Goal: Entertainment & Leisure: Browse casually

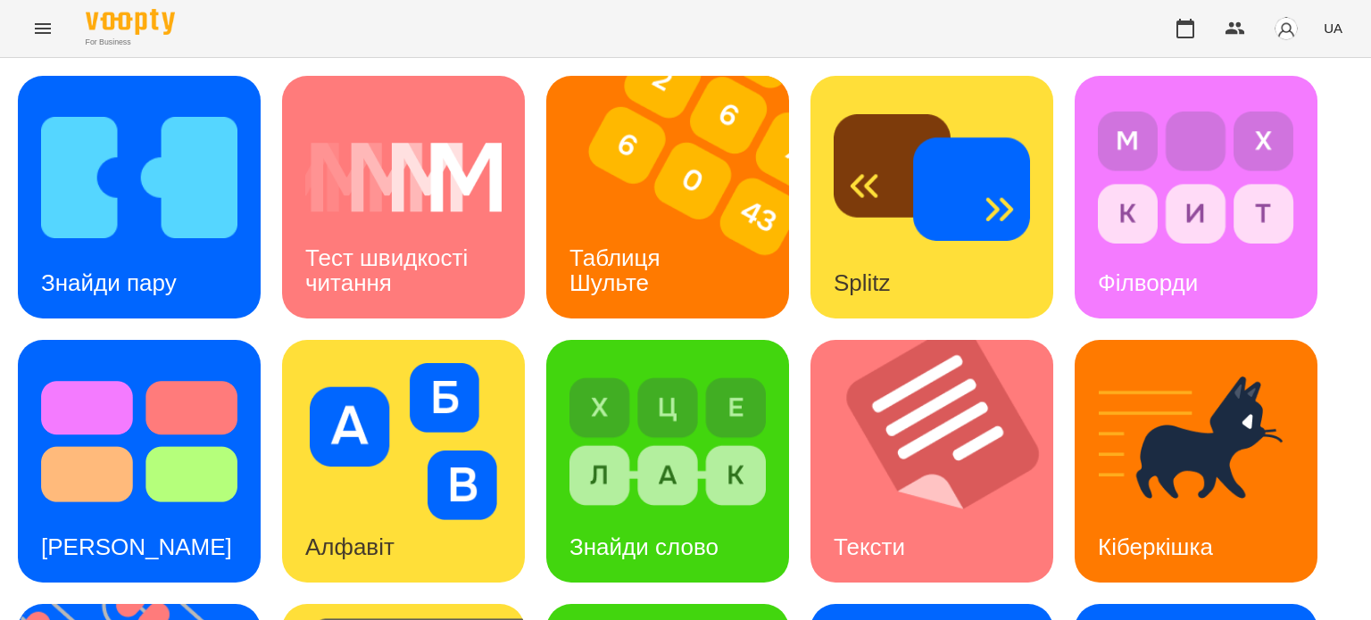
scroll to position [268, 0]
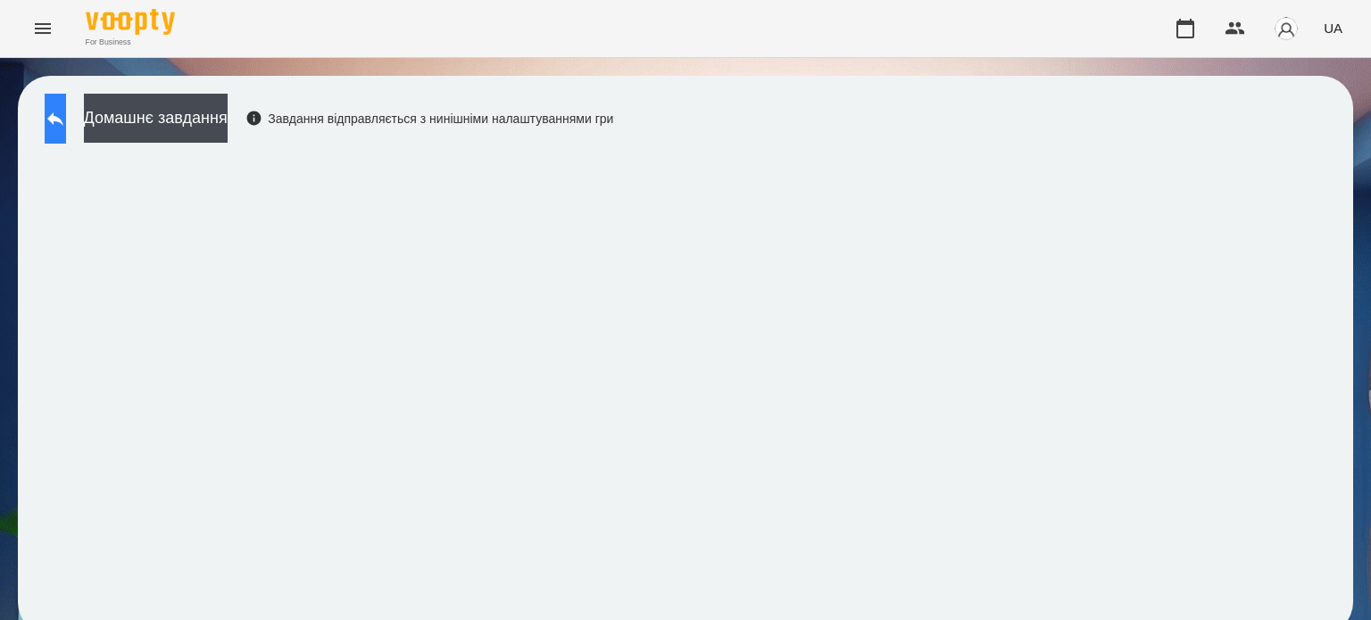
click at [66, 121] on icon at bounding box center [55, 118] width 21 height 21
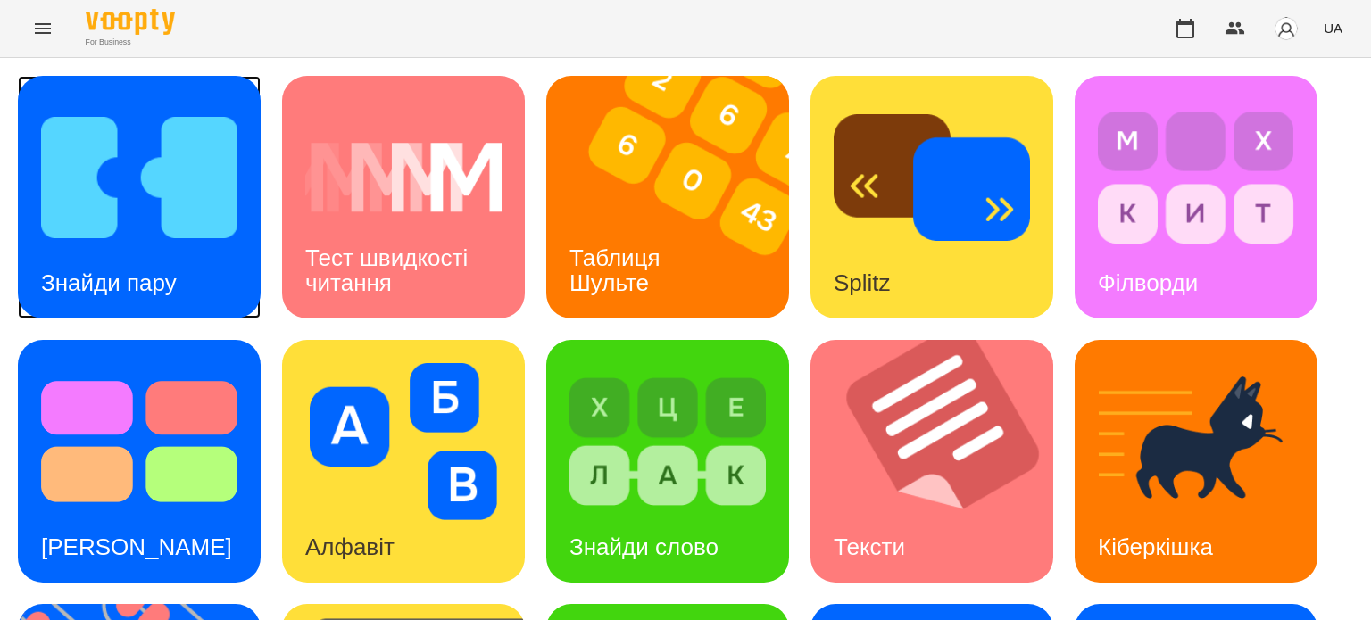
click at [150, 252] on div "Знайди пару" at bounding box center [109, 283] width 182 height 71
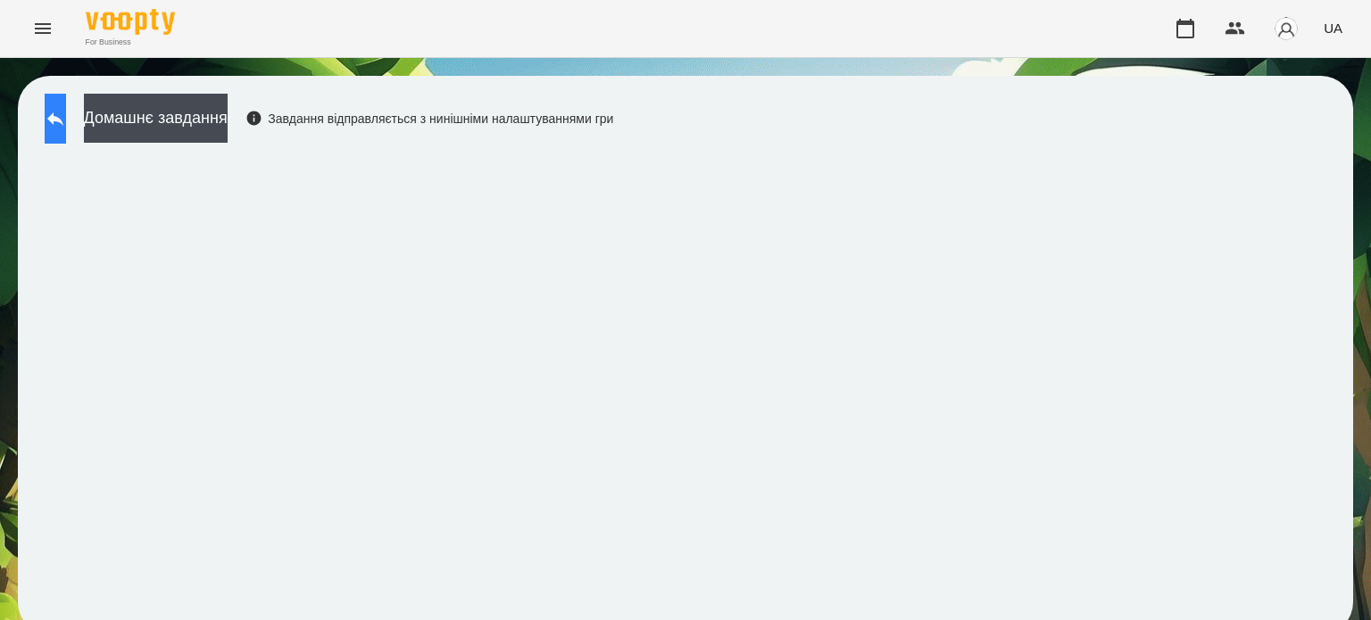
click at [66, 121] on icon at bounding box center [55, 118] width 21 height 21
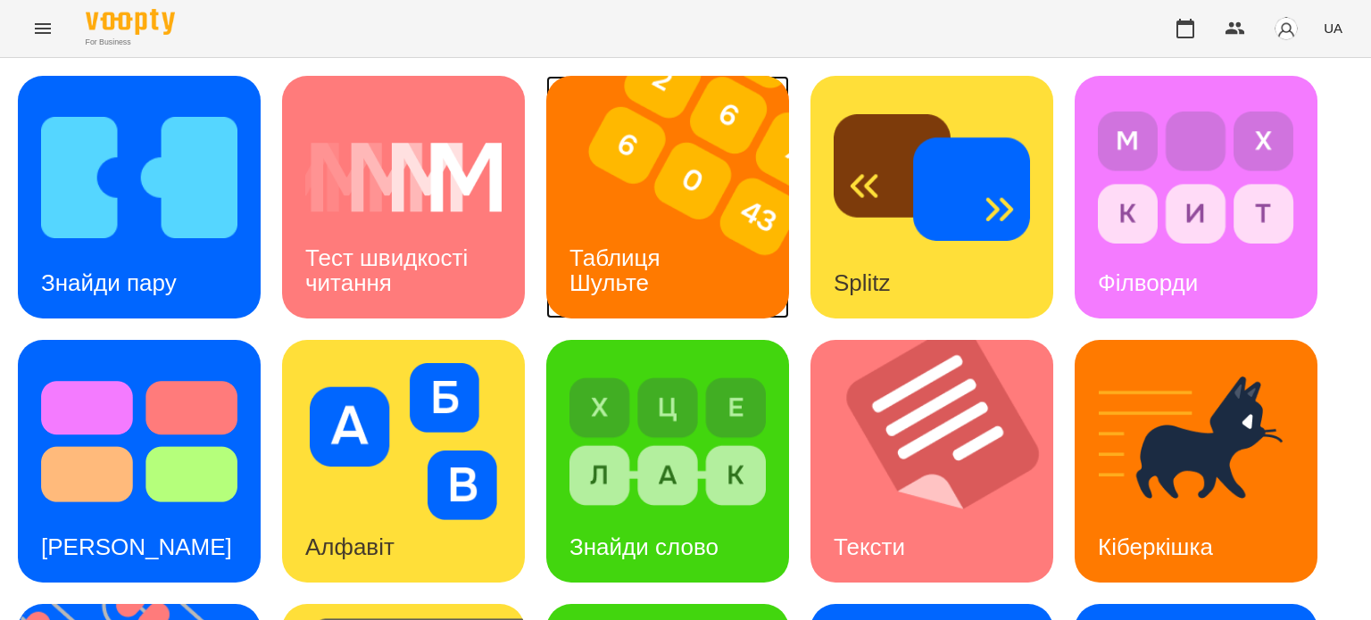
click at [711, 245] on img at bounding box center [678, 197] width 265 height 243
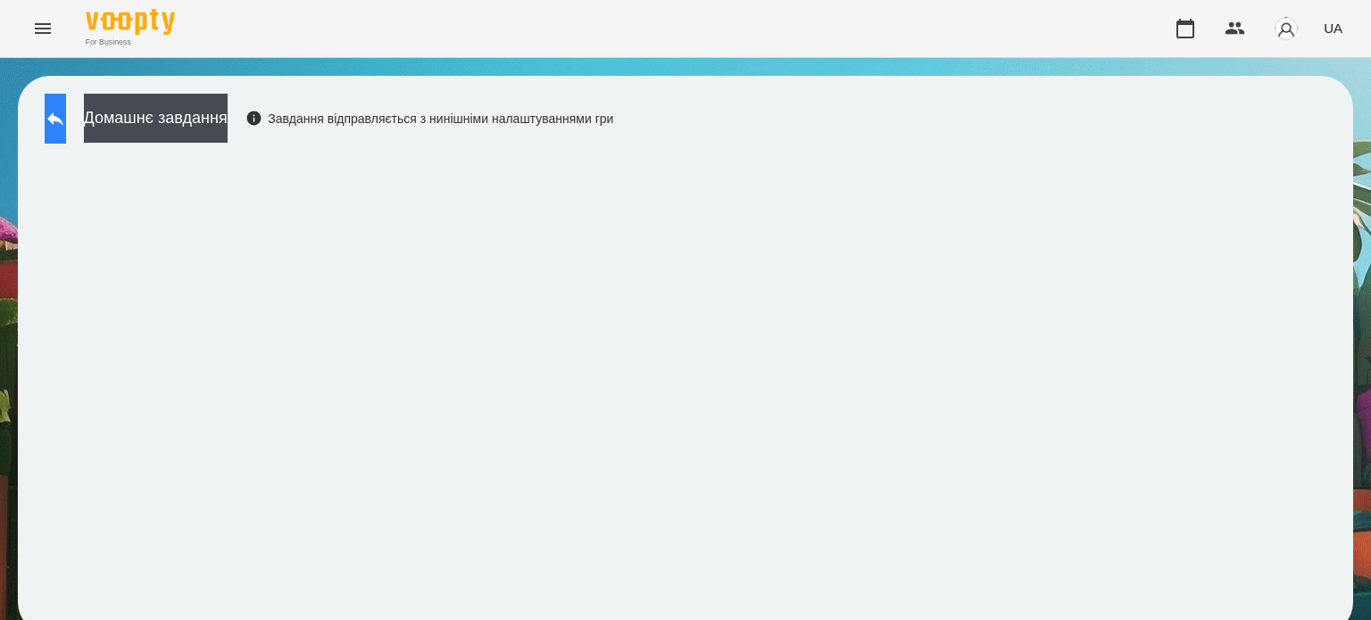
click at [63, 117] on icon at bounding box center [55, 118] width 16 height 13
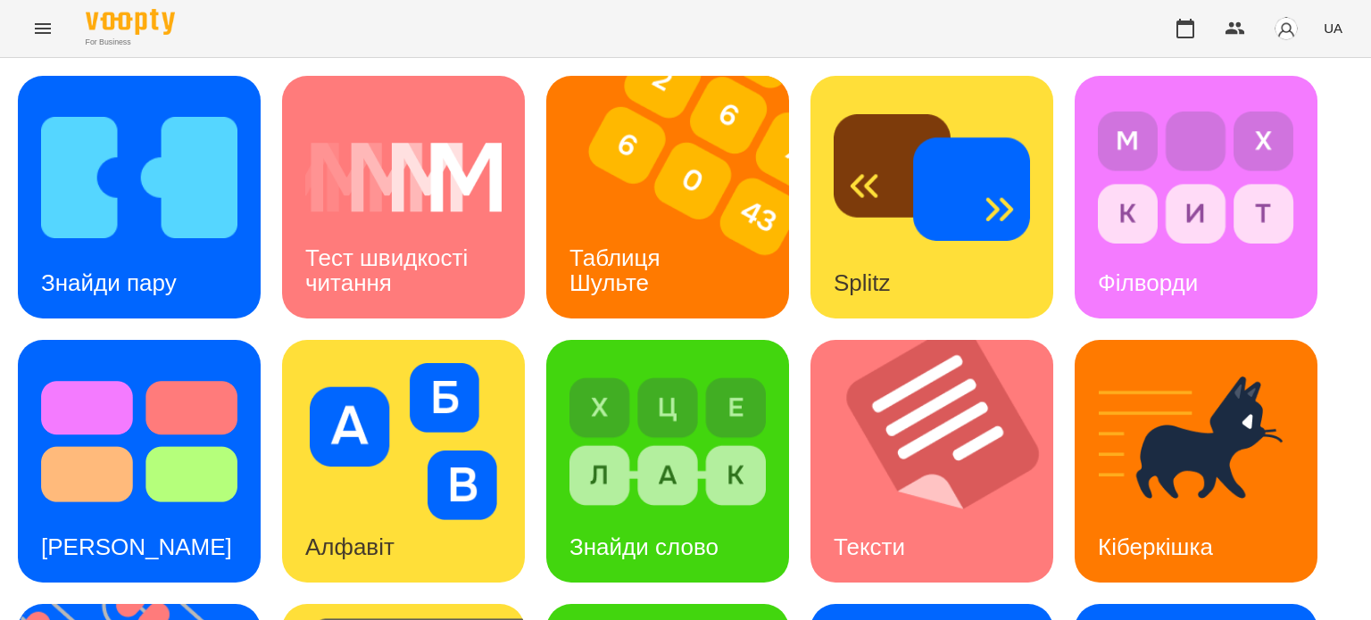
scroll to position [508, 0]
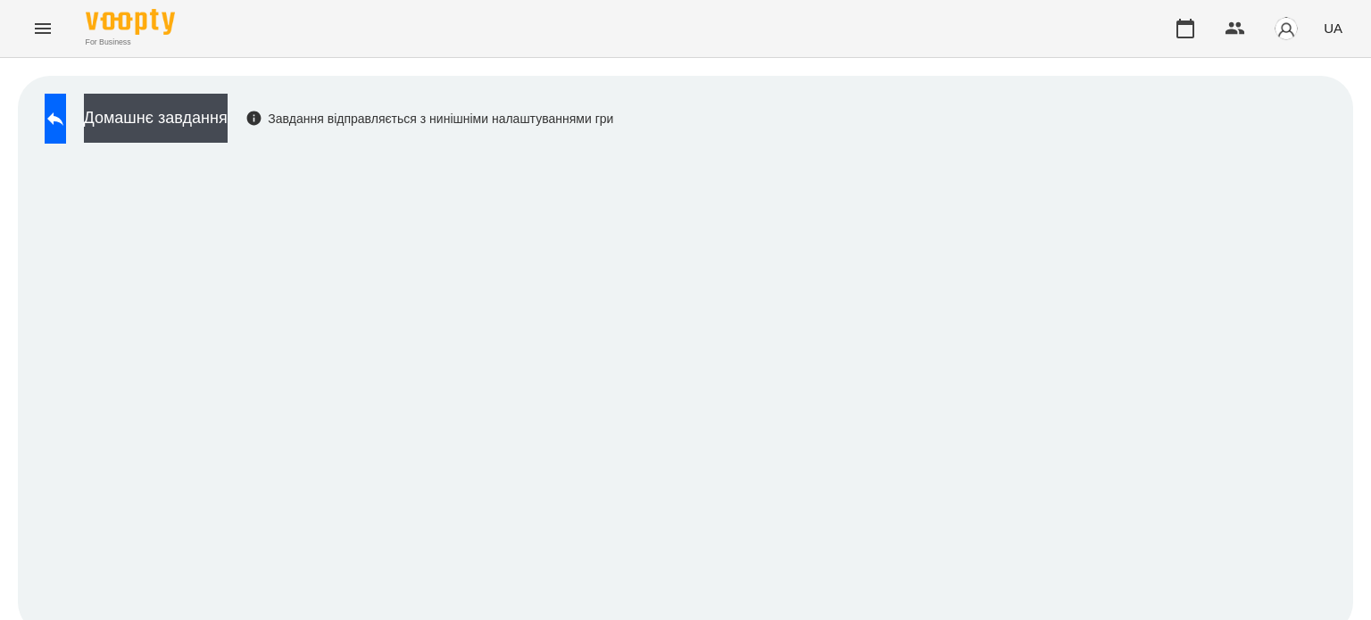
scroll to position [13, 0]
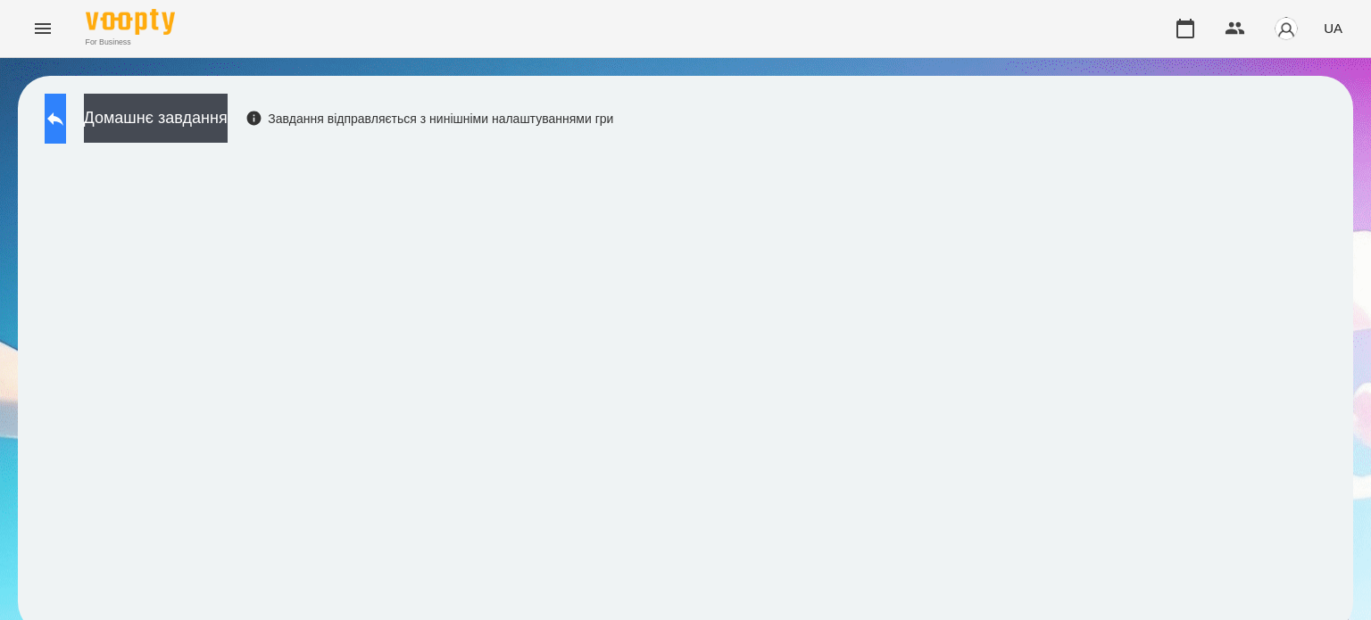
click at [66, 108] on icon at bounding box center [55, 118] width 21 height 21
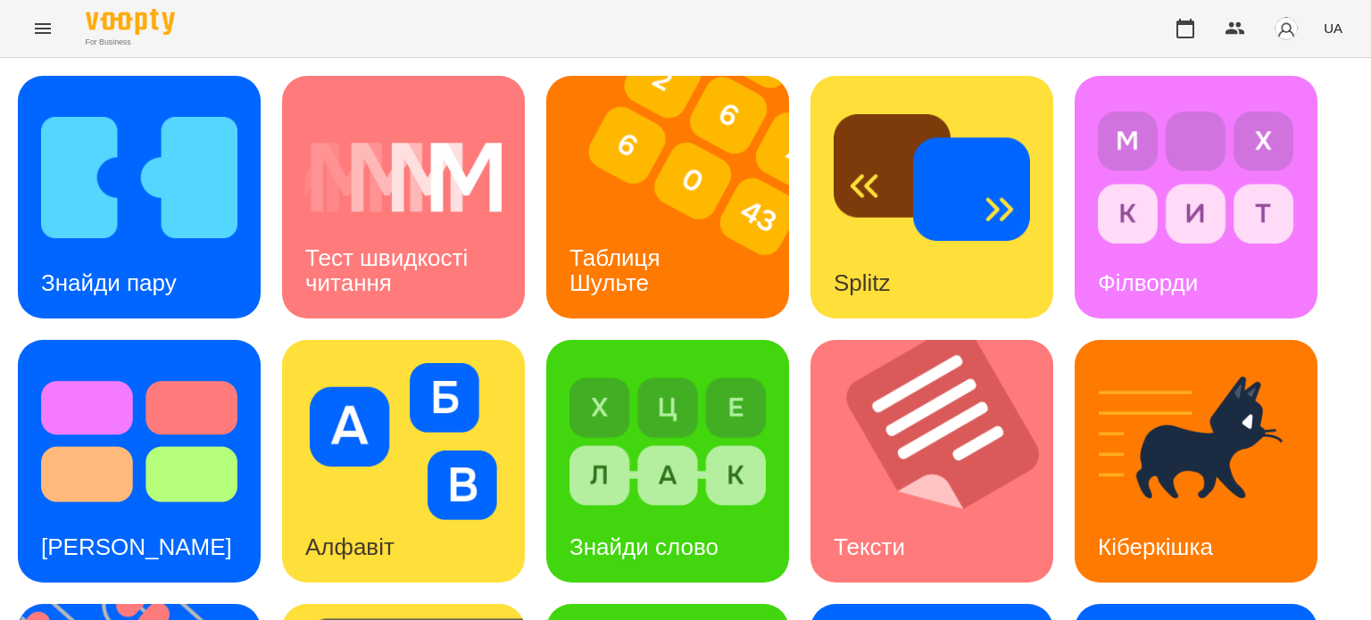
scroll to position [508, 0]
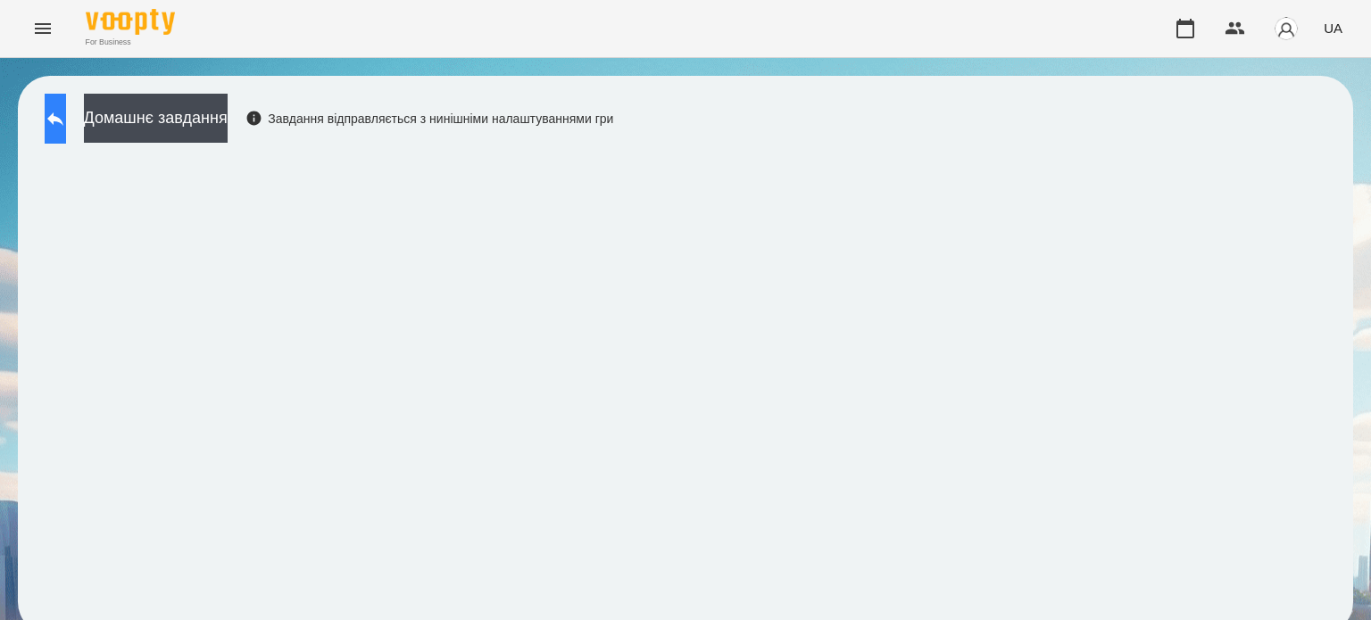
click at [63, 120] on icon at bounding box center [55, 118] width 21 height 21
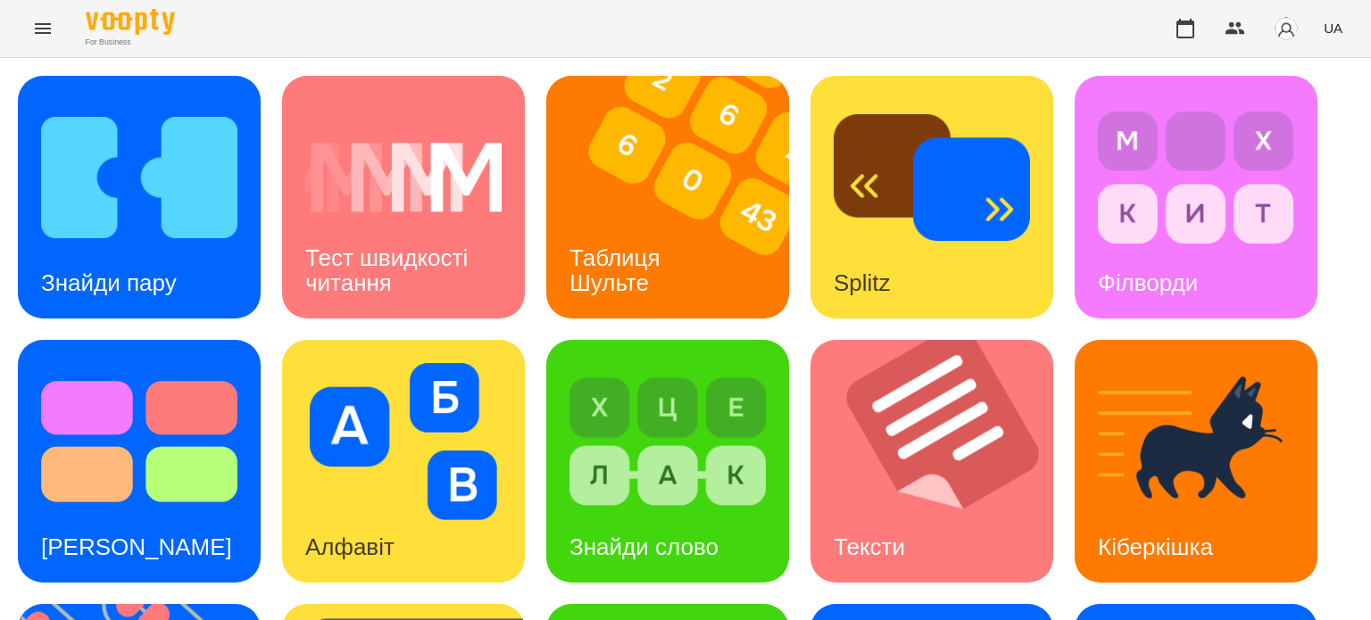
scroll to position [508, 0]
